Goal: Check status: Check status

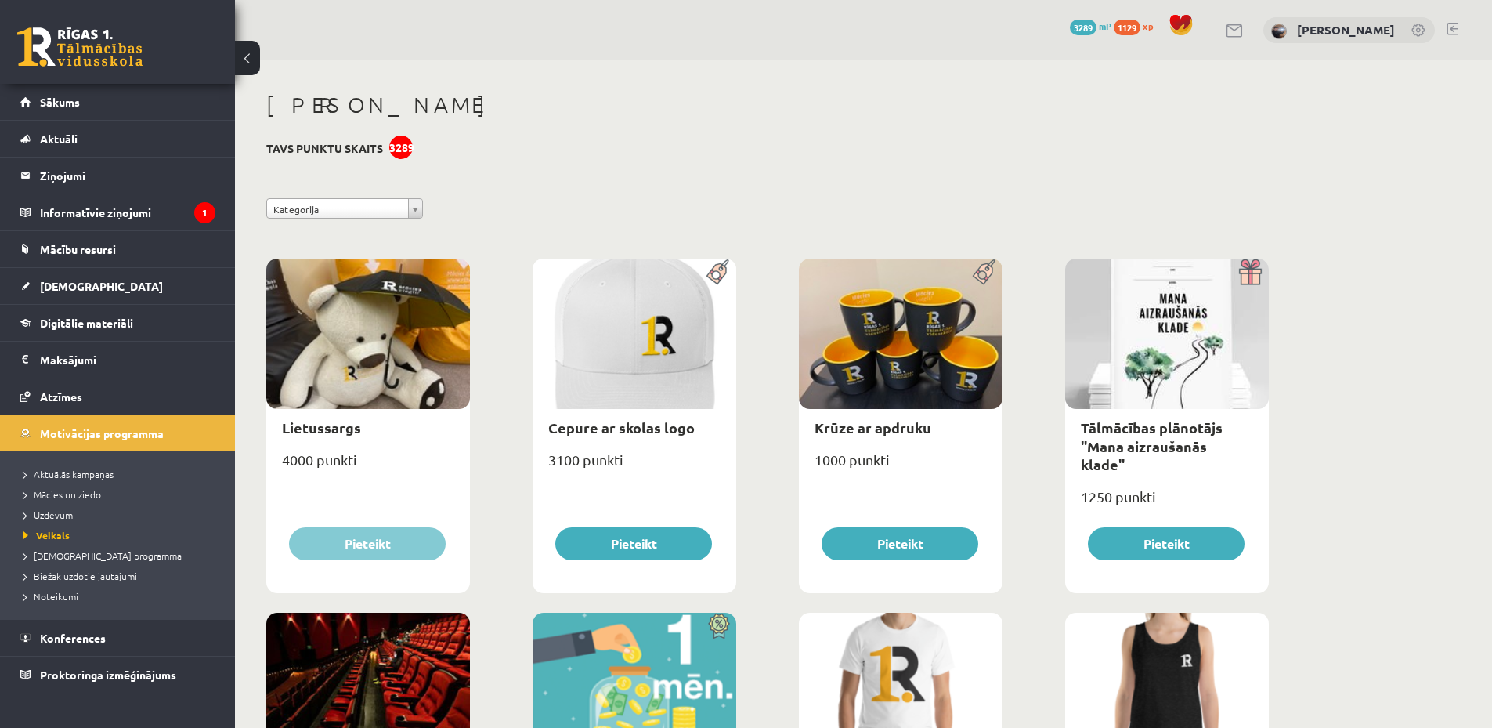
click at [114, 52] on link at bounding box center [79, 46] width 125 height 39
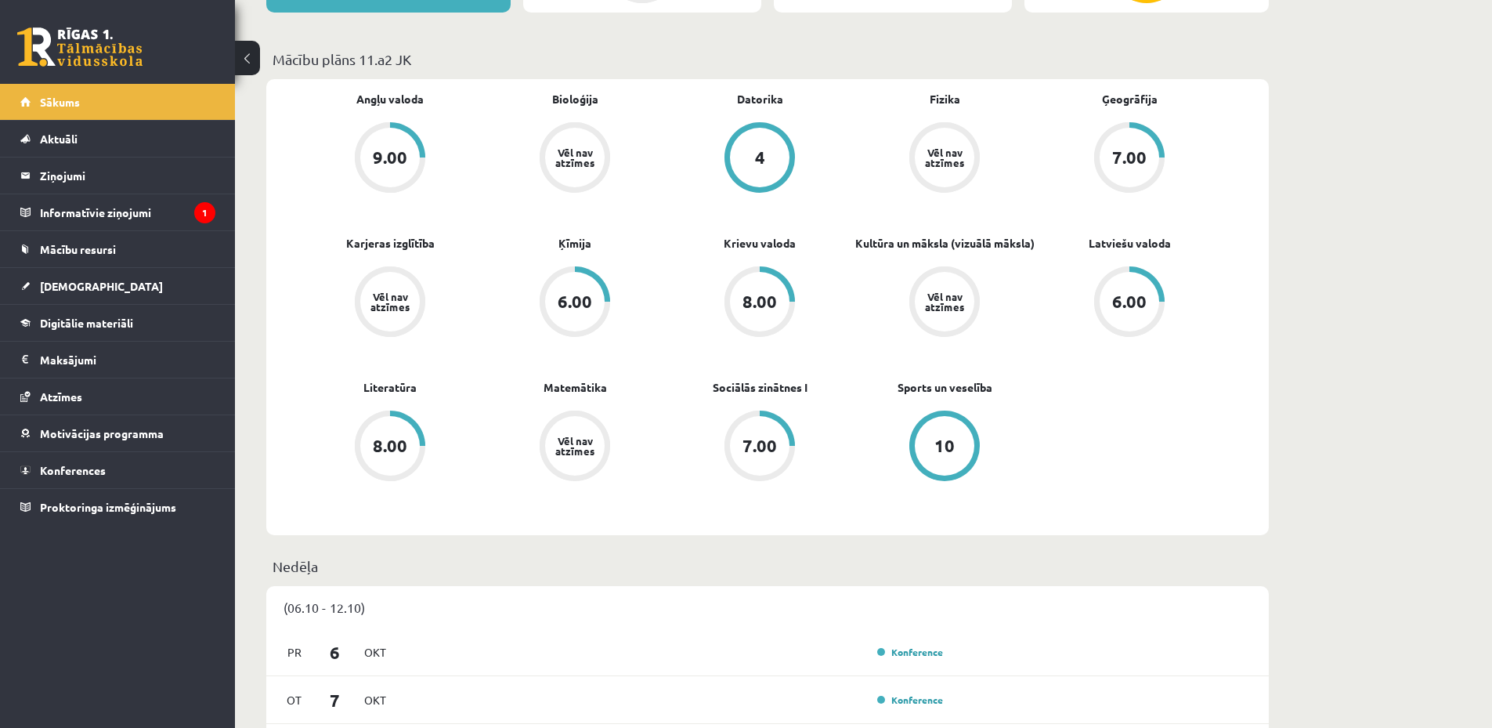
scroll to position [548, 0]
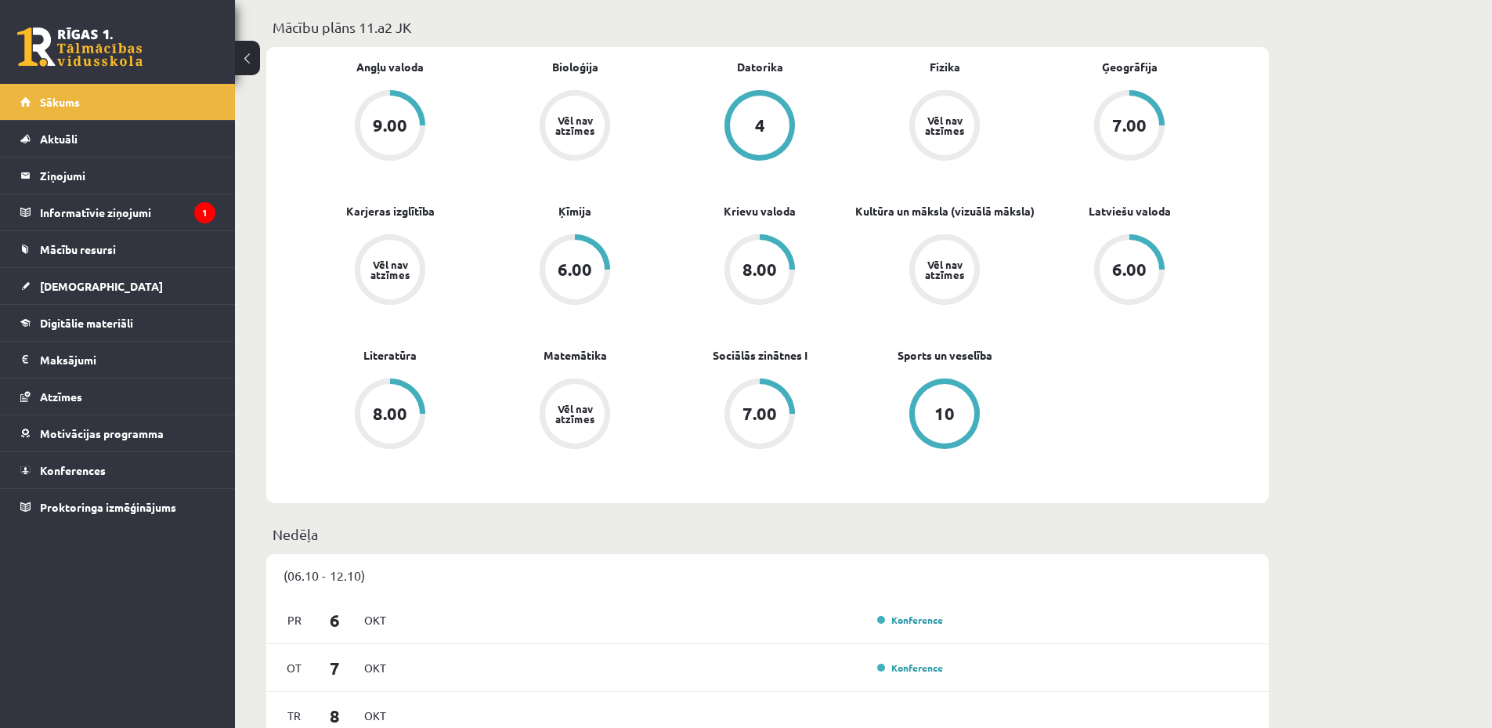
click at [954, 411] on div "10" at bounding box center [944, 413] width 20 height 17
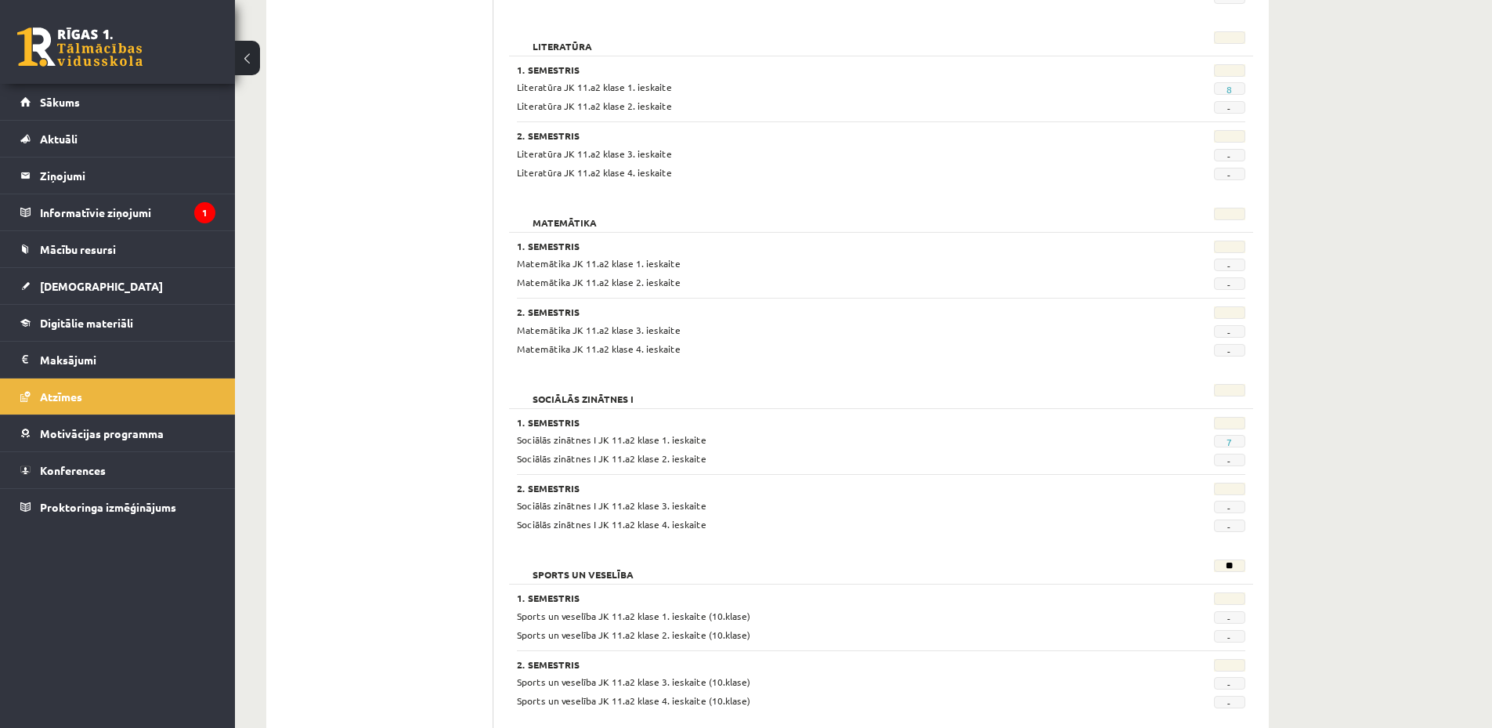
scroll to position [1858, 0]
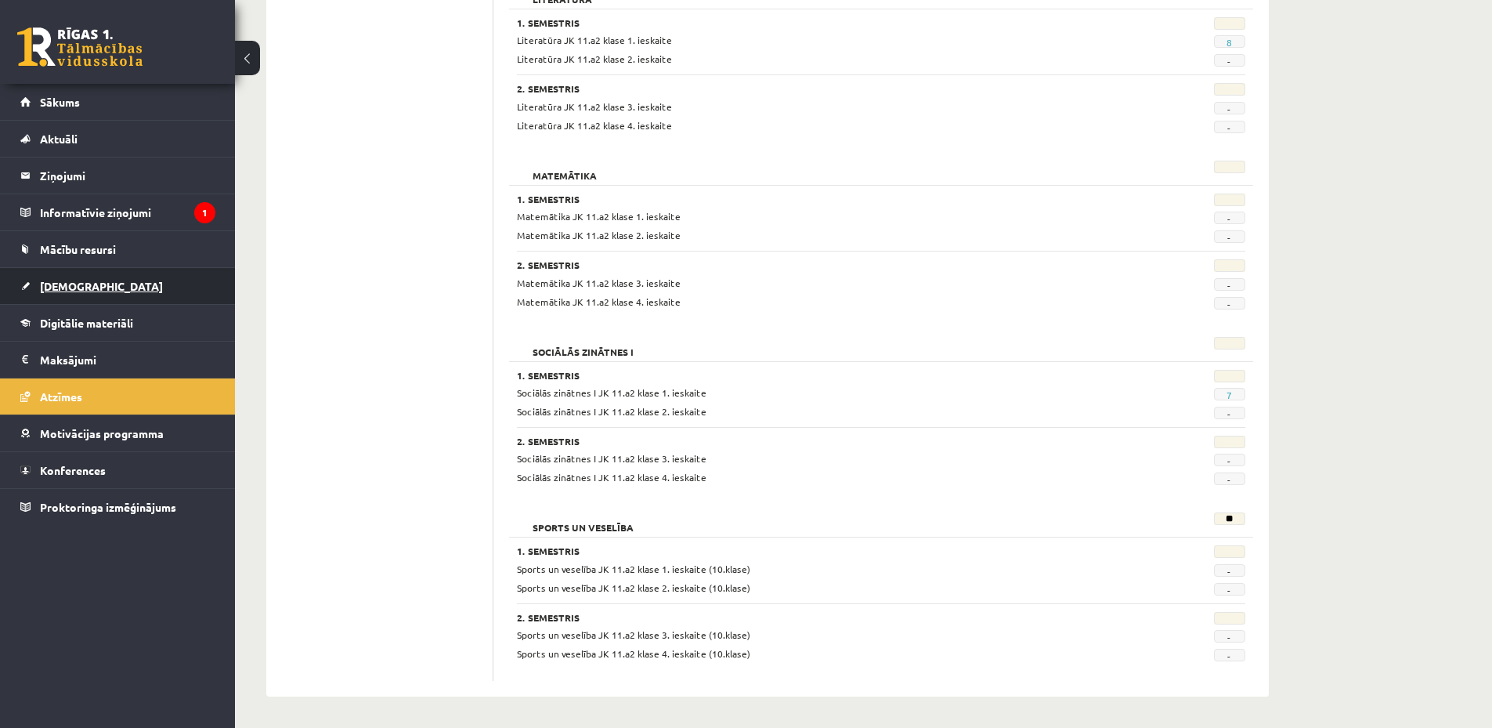
click at [78, 281] on span "[DEMOGRAPHIC_DATA]" at bounding box center [101, 286] width 123 height 14
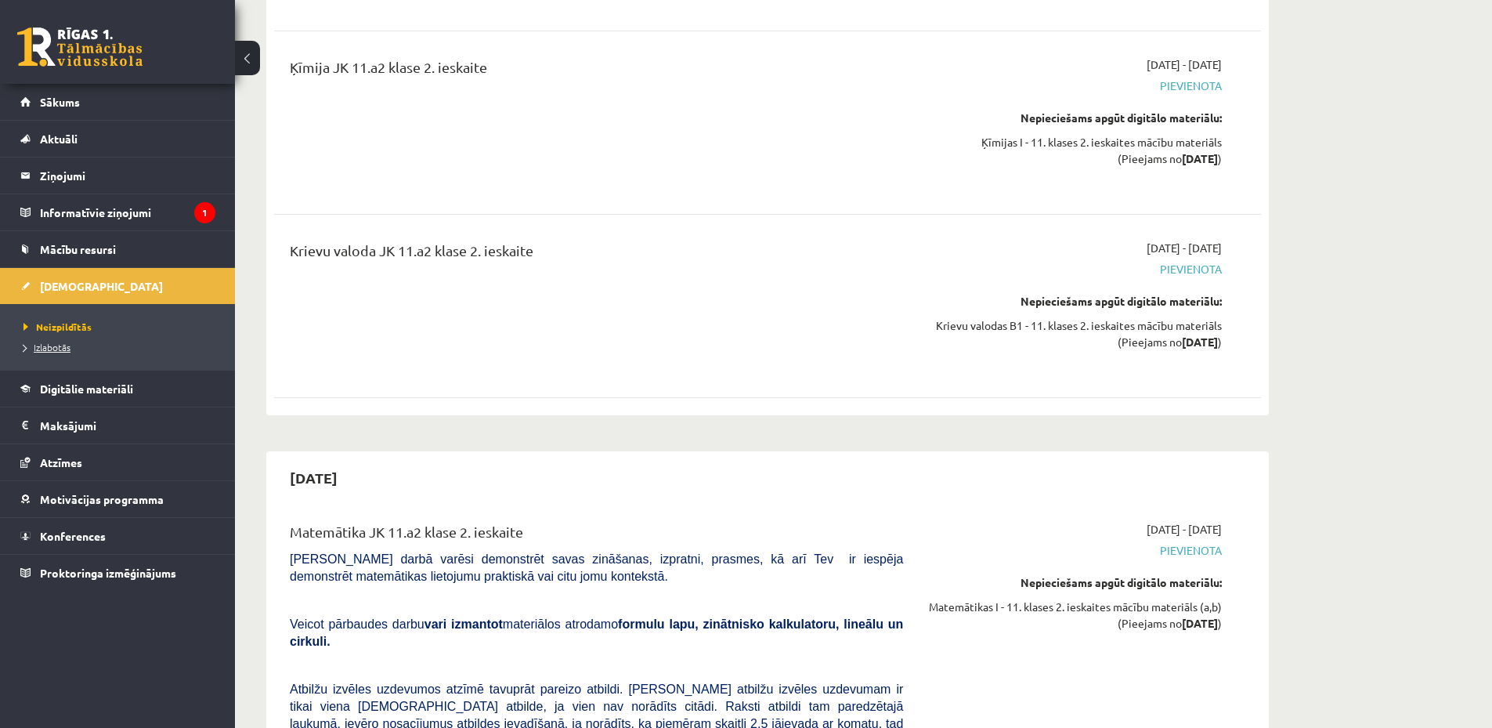
click at [60, 343] on span "Izlabotās" at bounding box center [46, 347] width 47 height 13
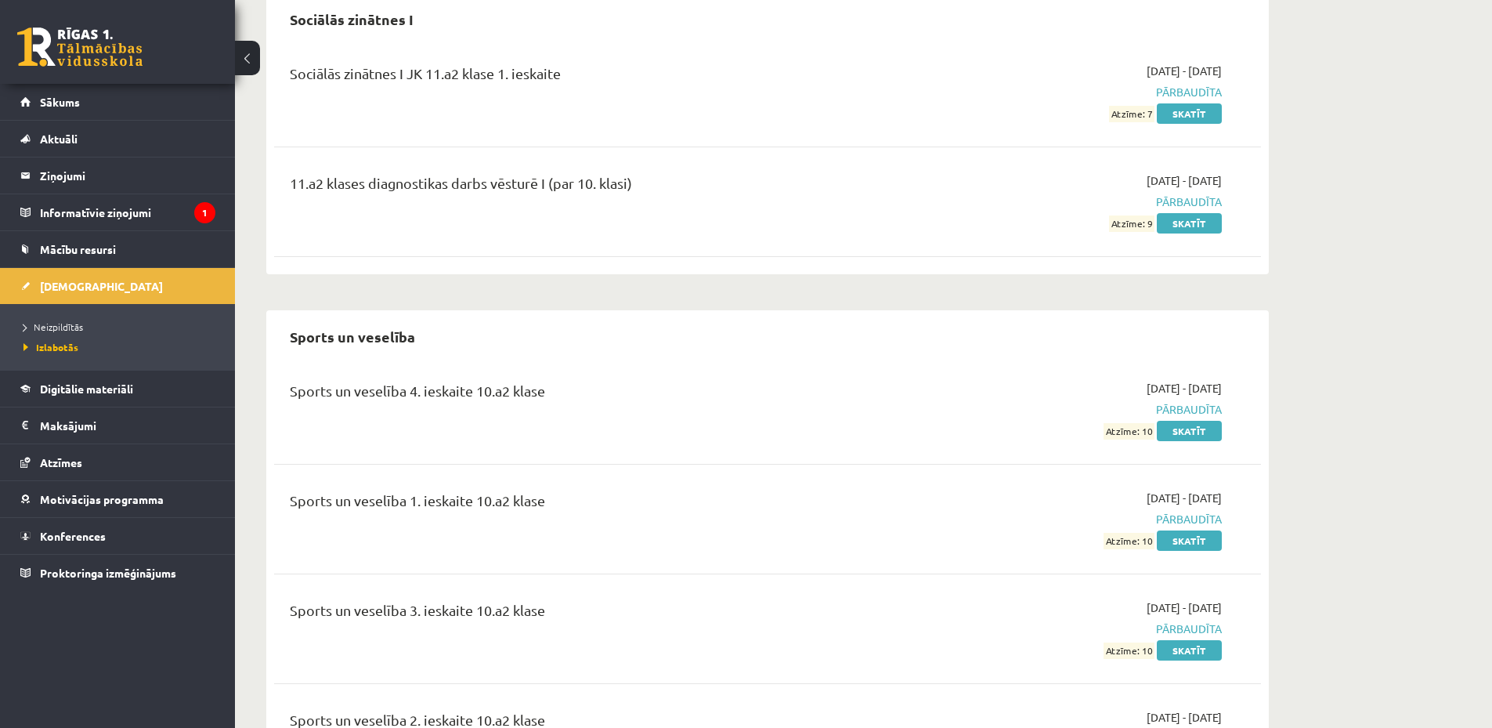
scroll to position [11815, 0]
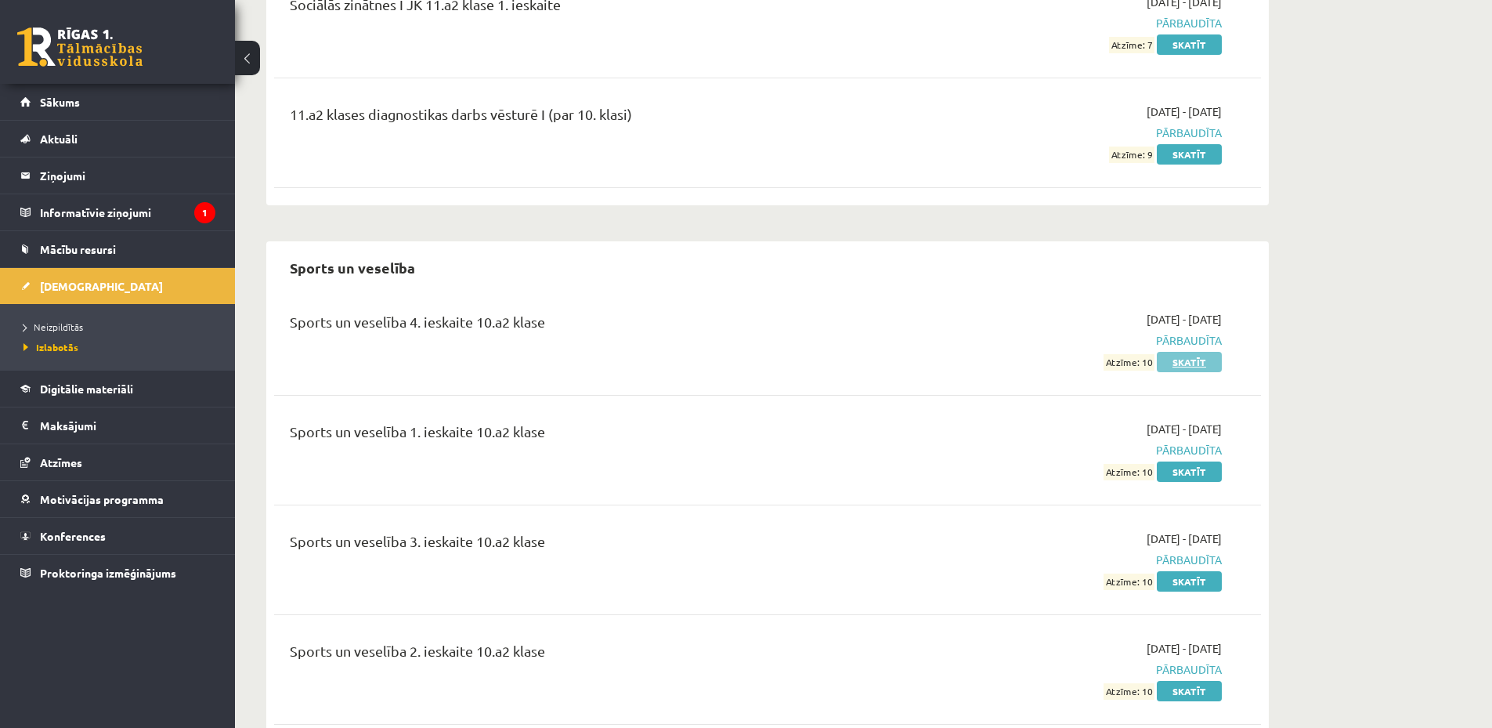
click at [1196, 352] on link "Skatīt" at bounding box center [1189, 362] width 65 height 20
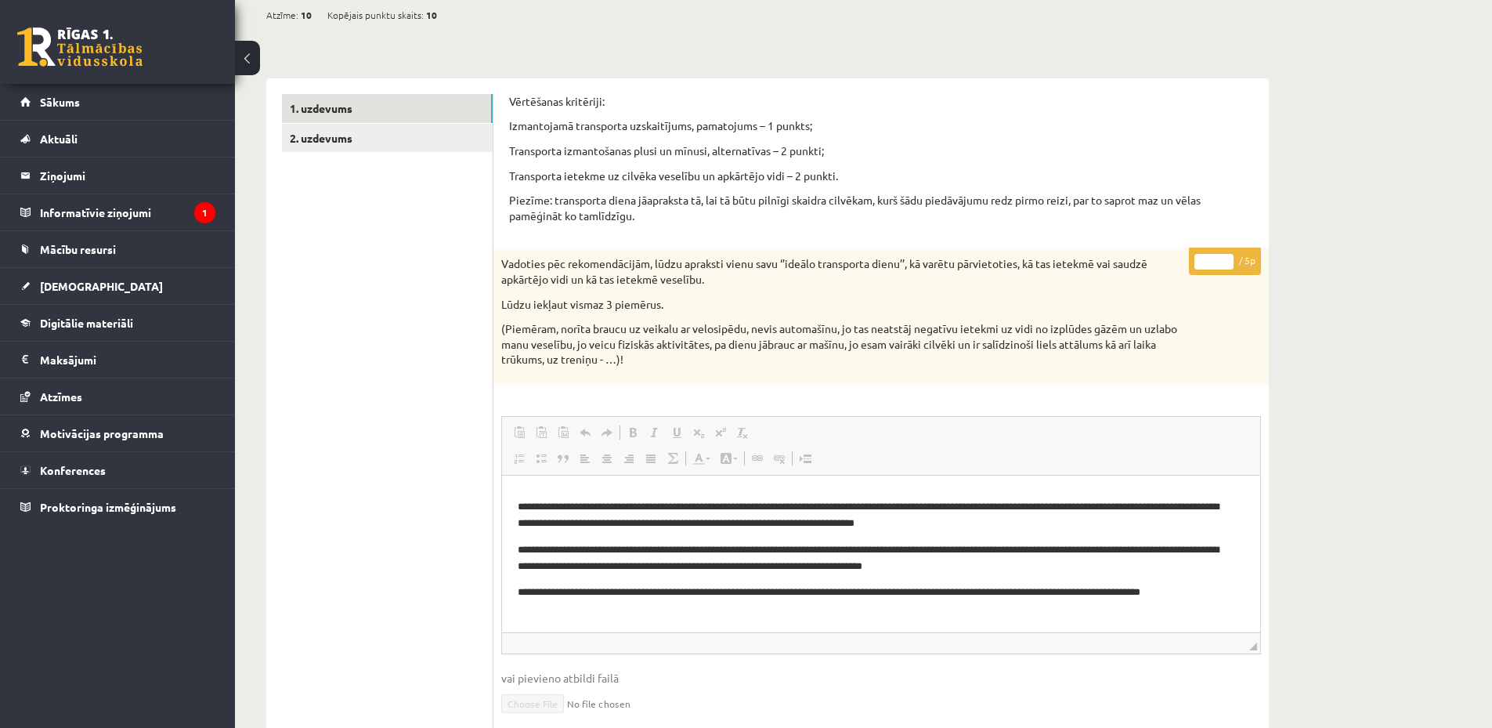
scroll to position [52, 0]
click at [335, 135] on link "2. uzdevums" at bounding box center [387, 138] width 211 height 29
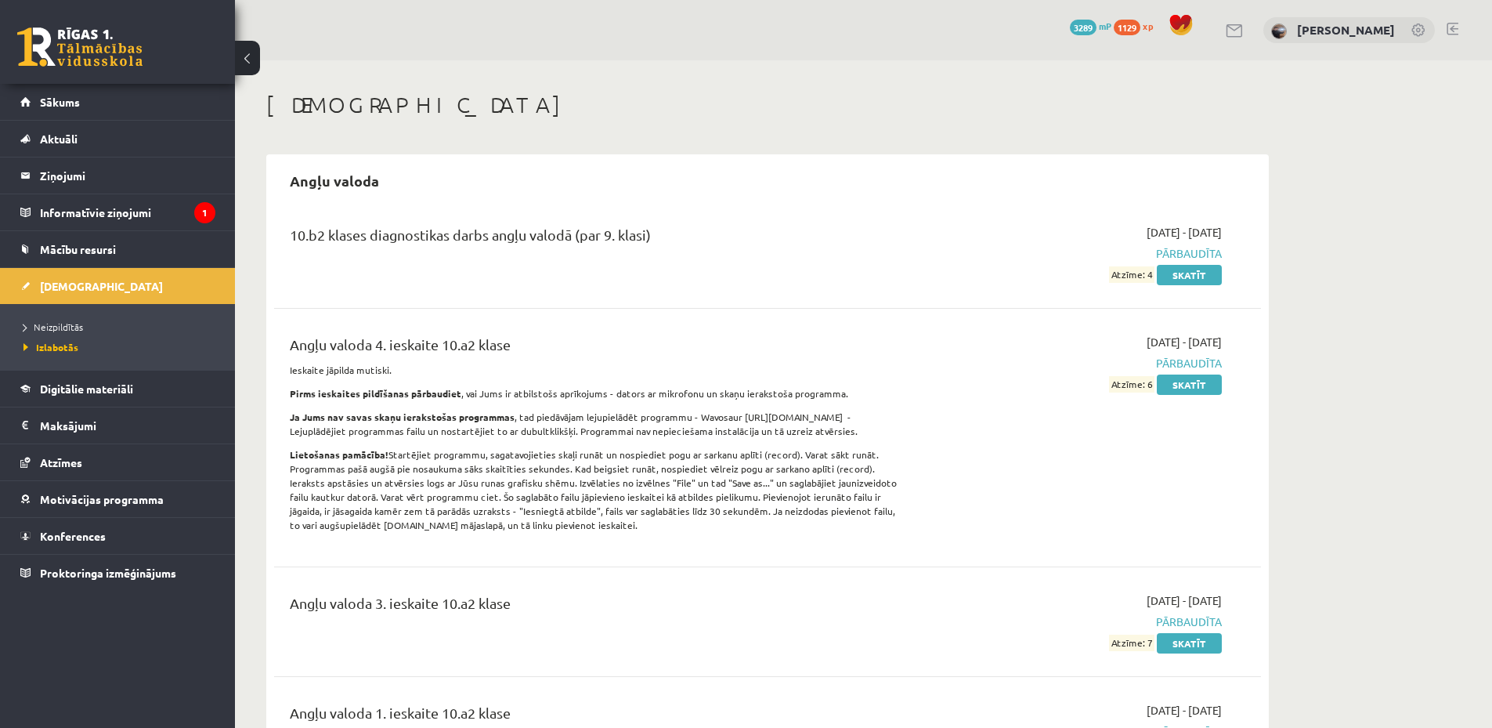
scroll to position [11815, 0]
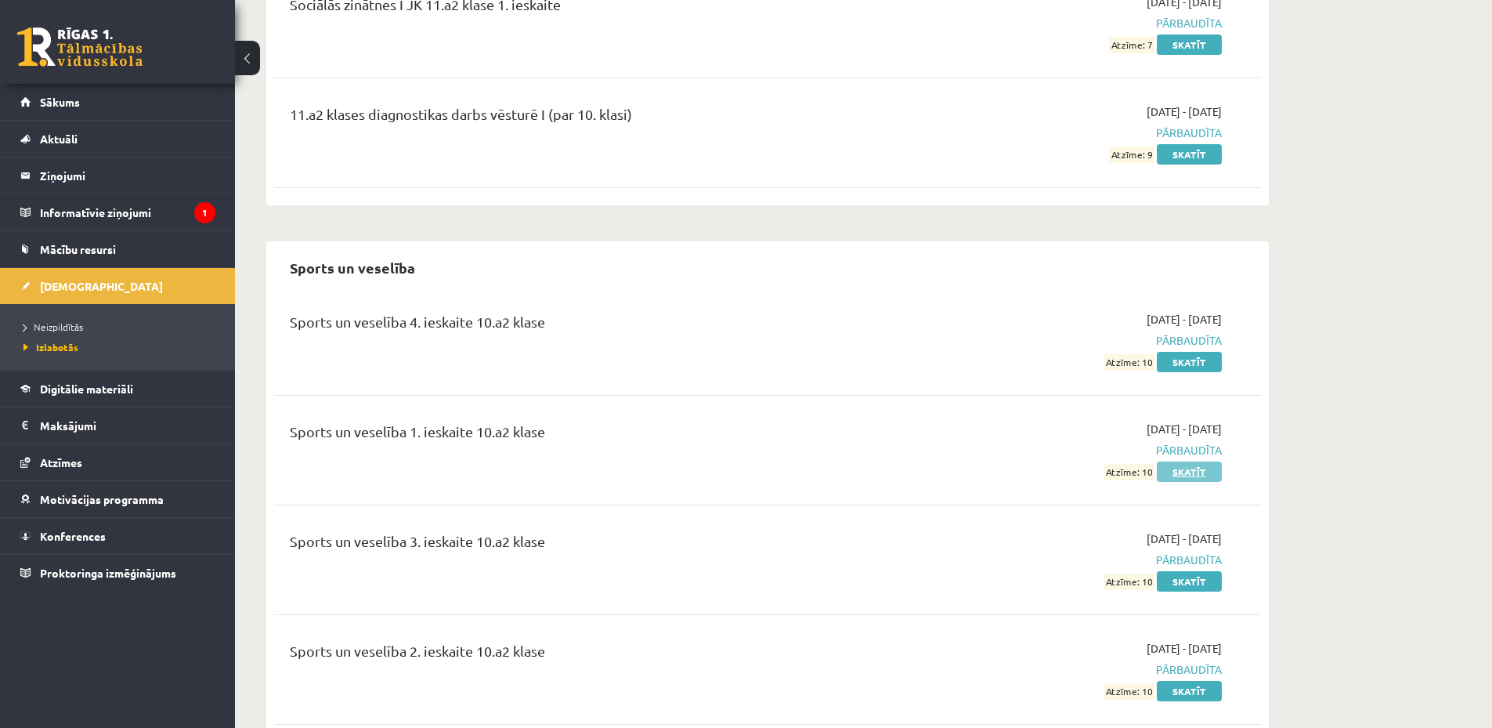
click at [1183, 461] on link "Skatīt" at bounding box center [1189, 471] width 65 height 20
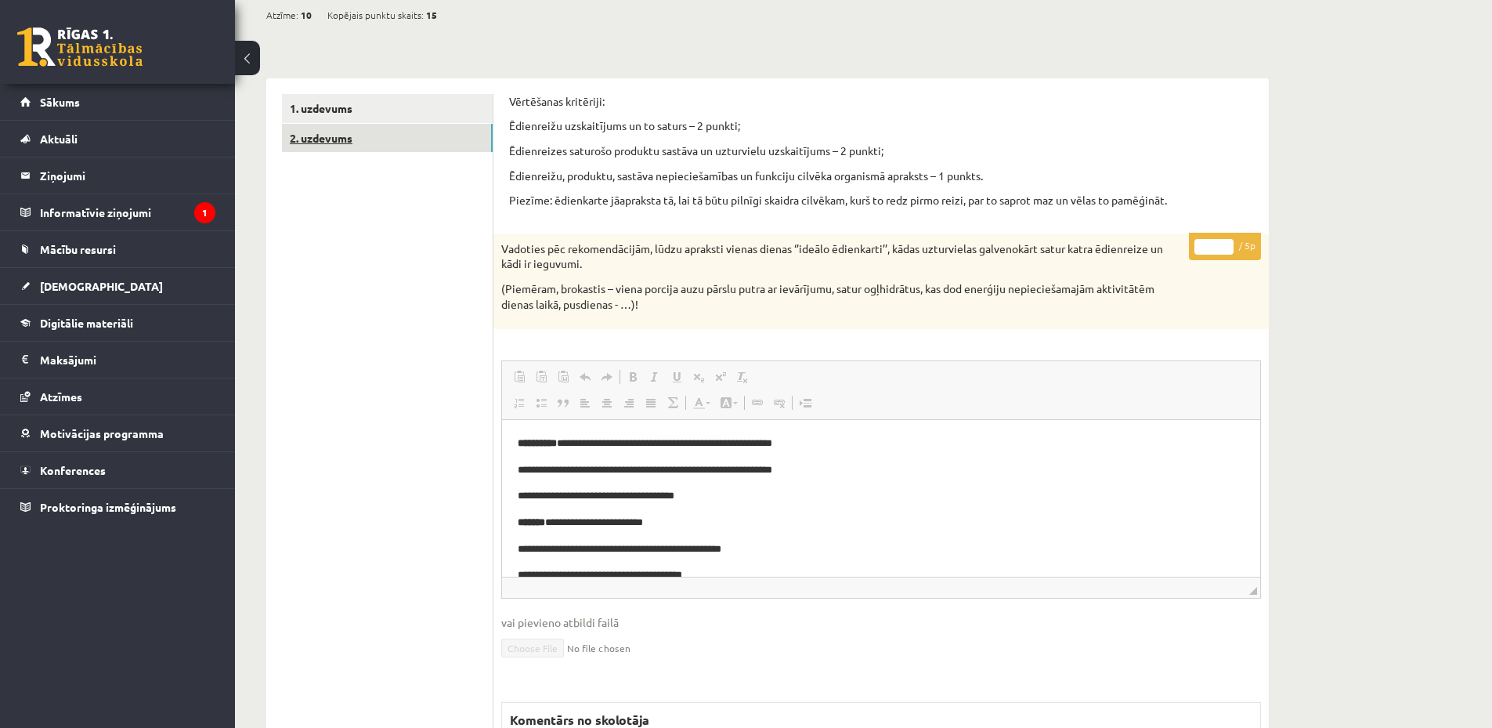
click at [350, 136] on link "2. uzdevums" at bounding box center [387, 138] width 211 height 29
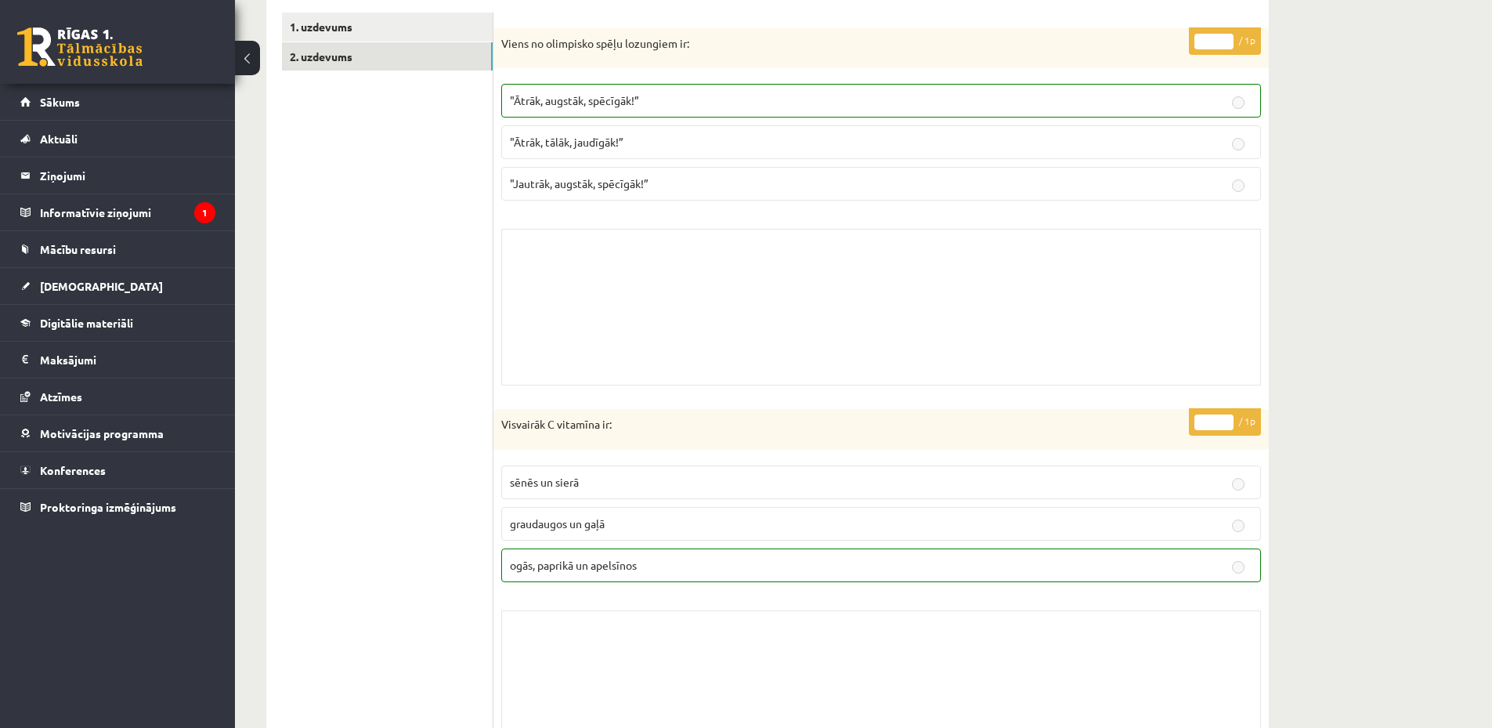
scroll to position [235, 0]
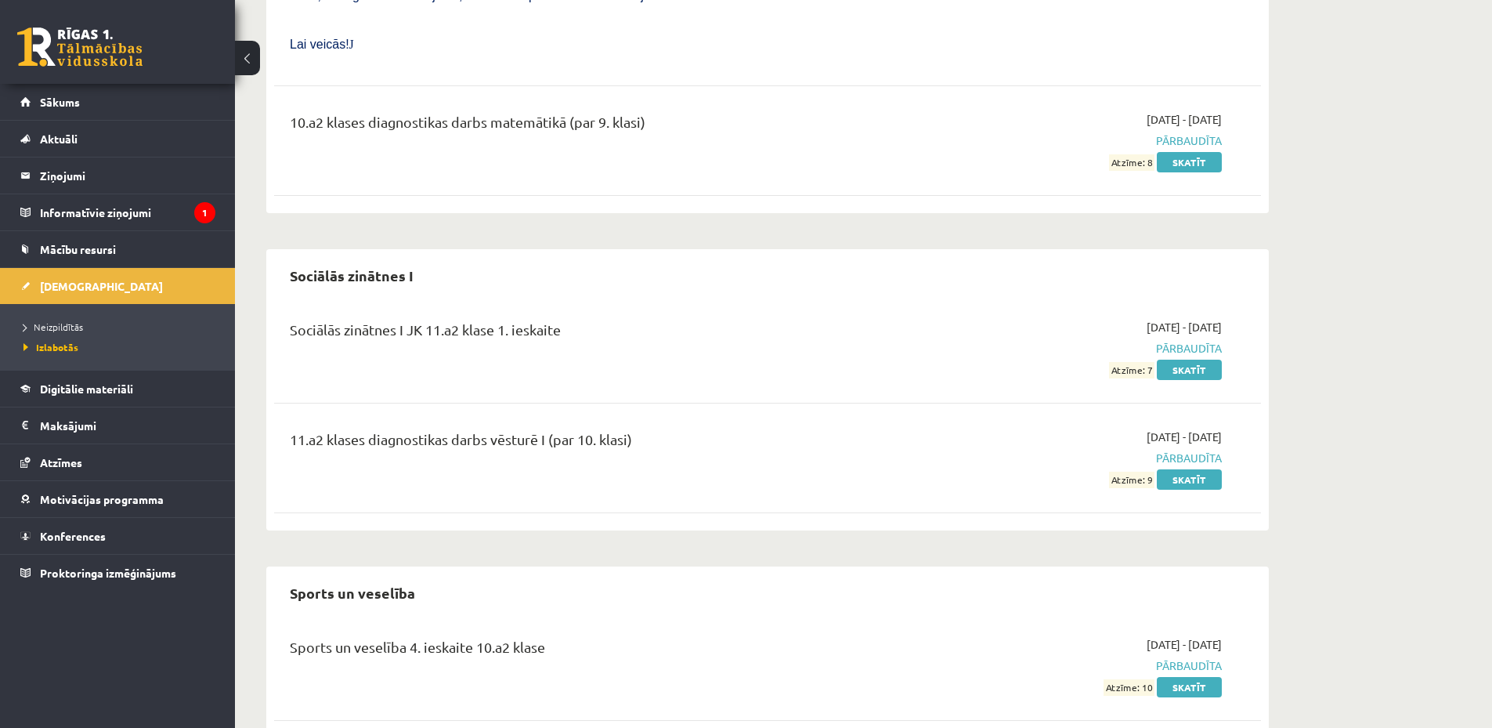
scroll to position [11424, 0]
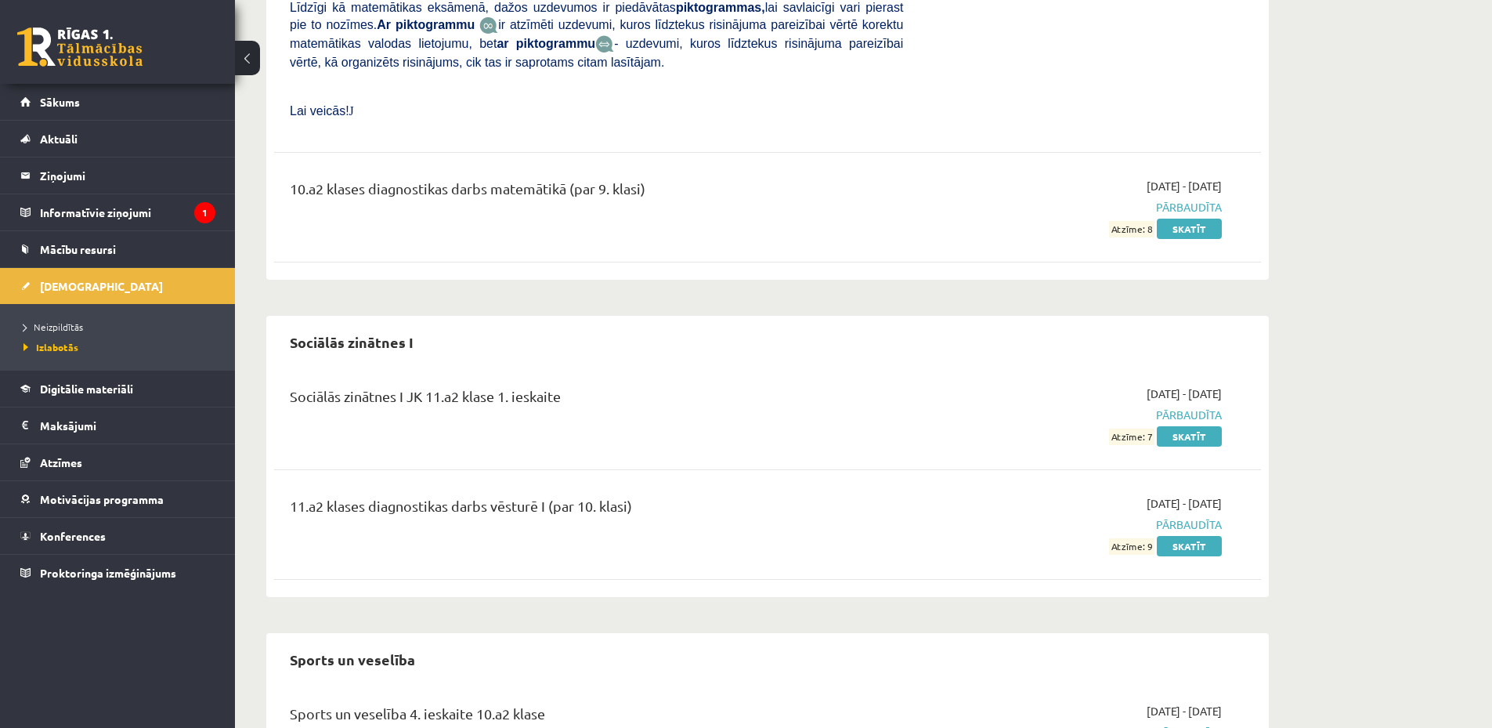
click at [91, 56] on link at bounding box center [79, 46] width 125 height 39
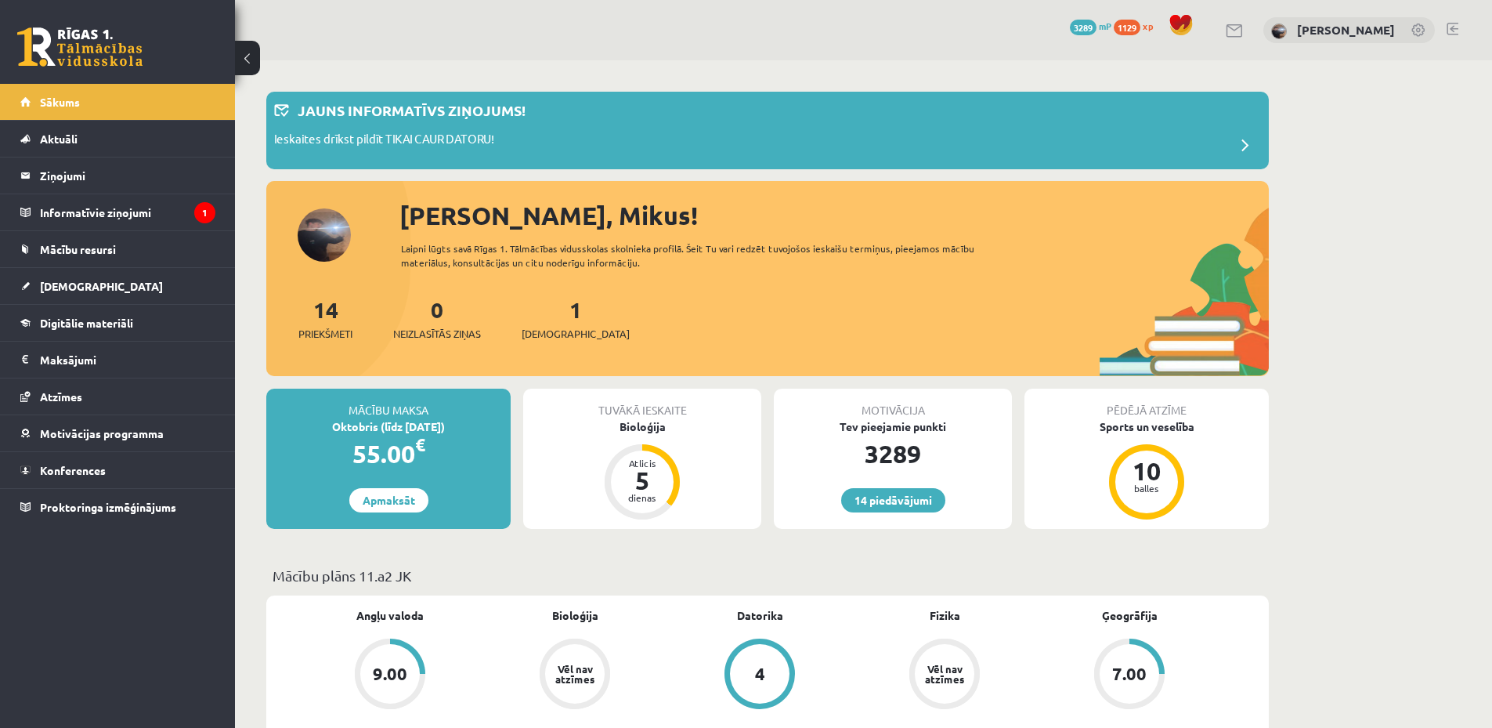
click at [1452, 30] on link at bounding box center [1453, 29] width 12 height 13
